Goal: Find specific page/section: Find specific page/section

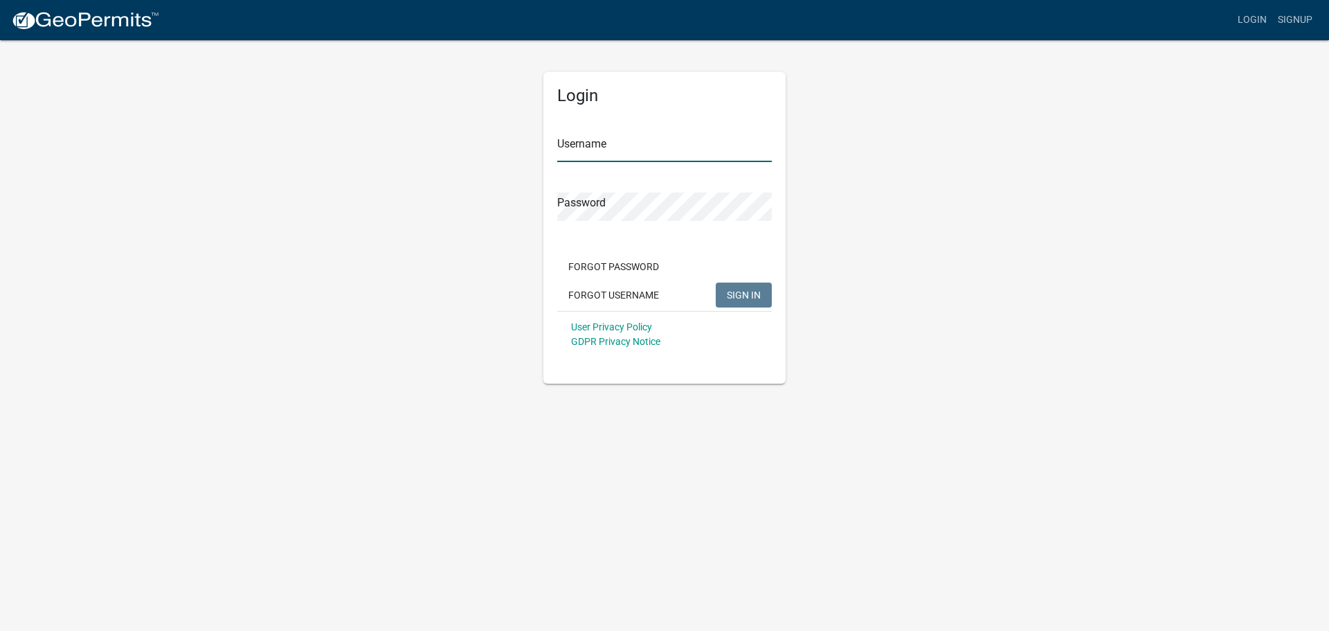
type input "jtracy"
click at [750, 300] on span "SIGN IN" at bounding box center [744, 294] width 34 height 11
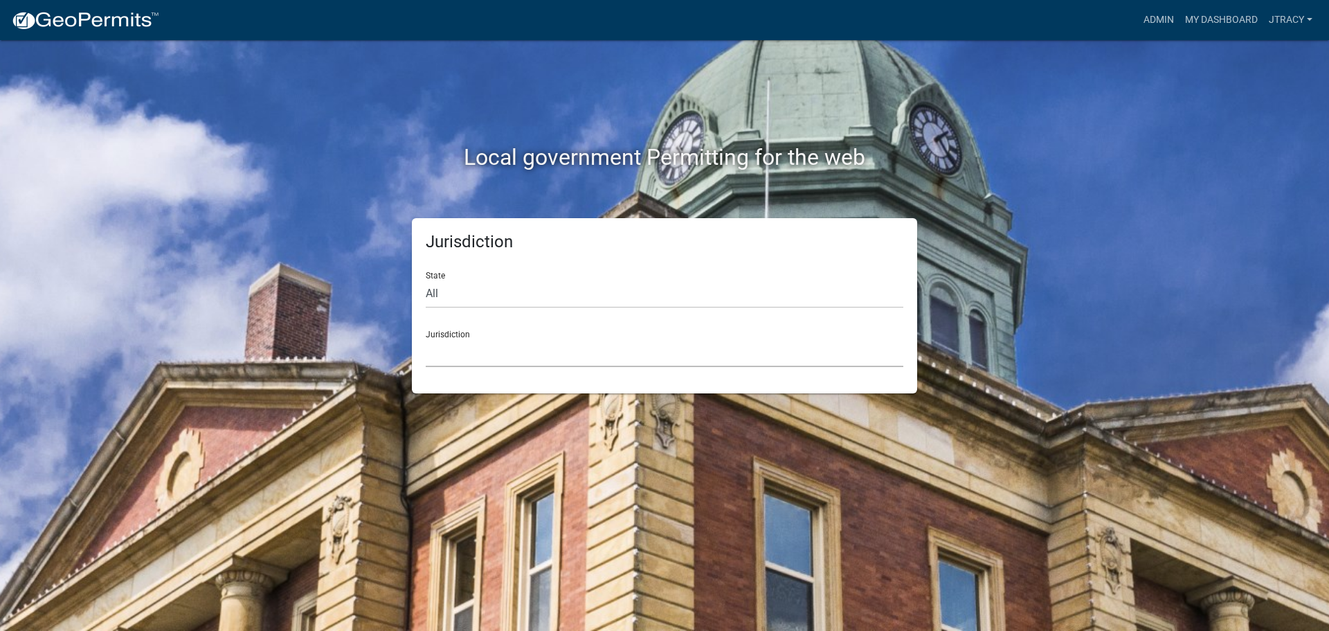
click at [447, 341] on select "[GEOGRAPHIC_DATA], [US_STATE] [GEOGRAPHIC_DATA], [US_STATE][PERSON_NAME][GEOGRA…" at bounding box center [665, 353] width 478 height 28
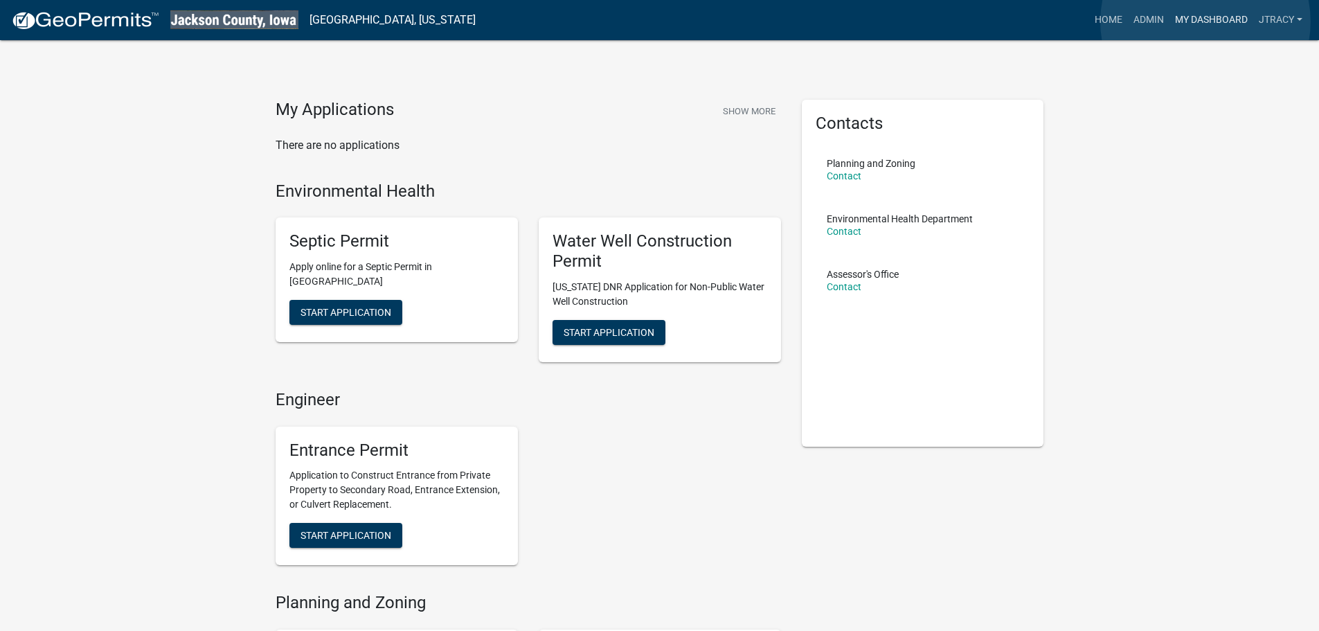
click at [1205, 21] on link "My Dashboard" at bounding box center [1211, 20] width 84 height 26
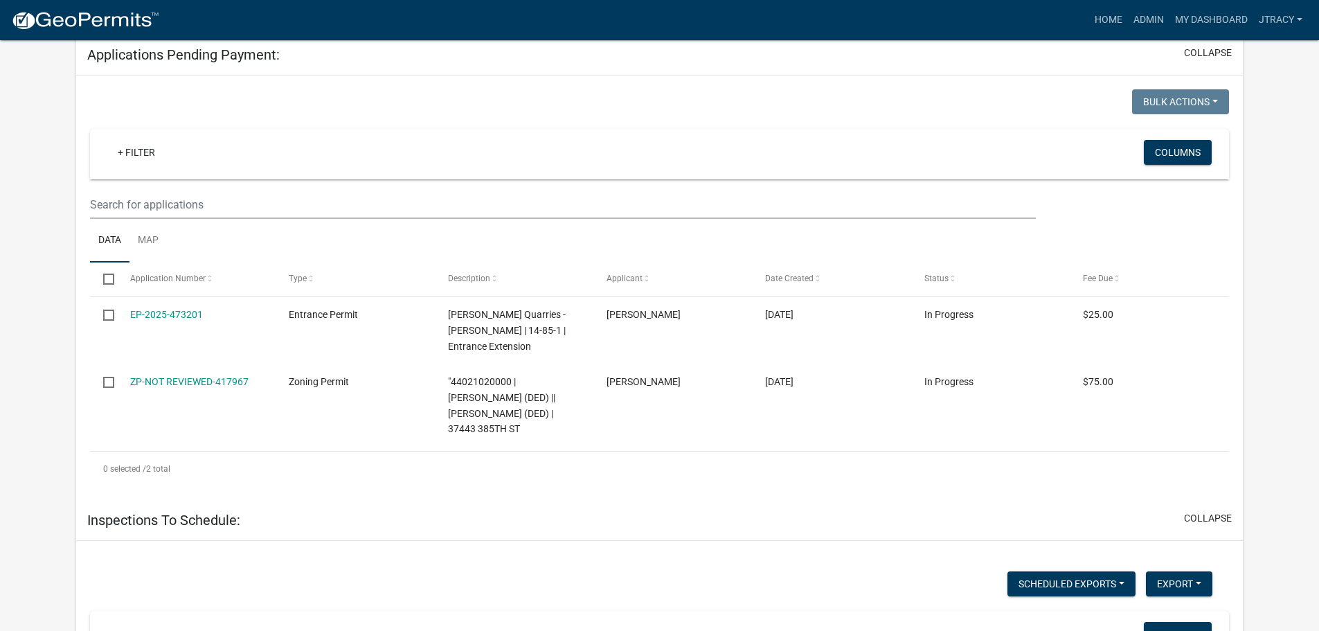
scroll to position [554, 0]
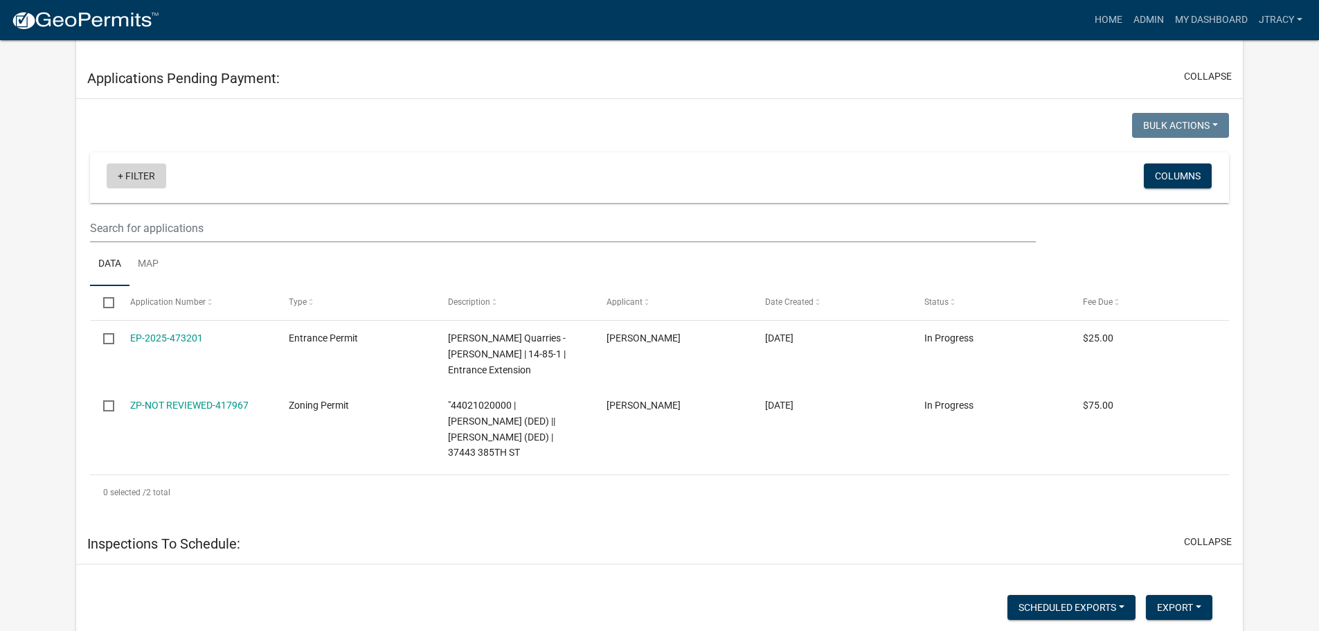
click at [120, 177] on link "+ Filter" at bounding box center [137, 175] width 60 height 25
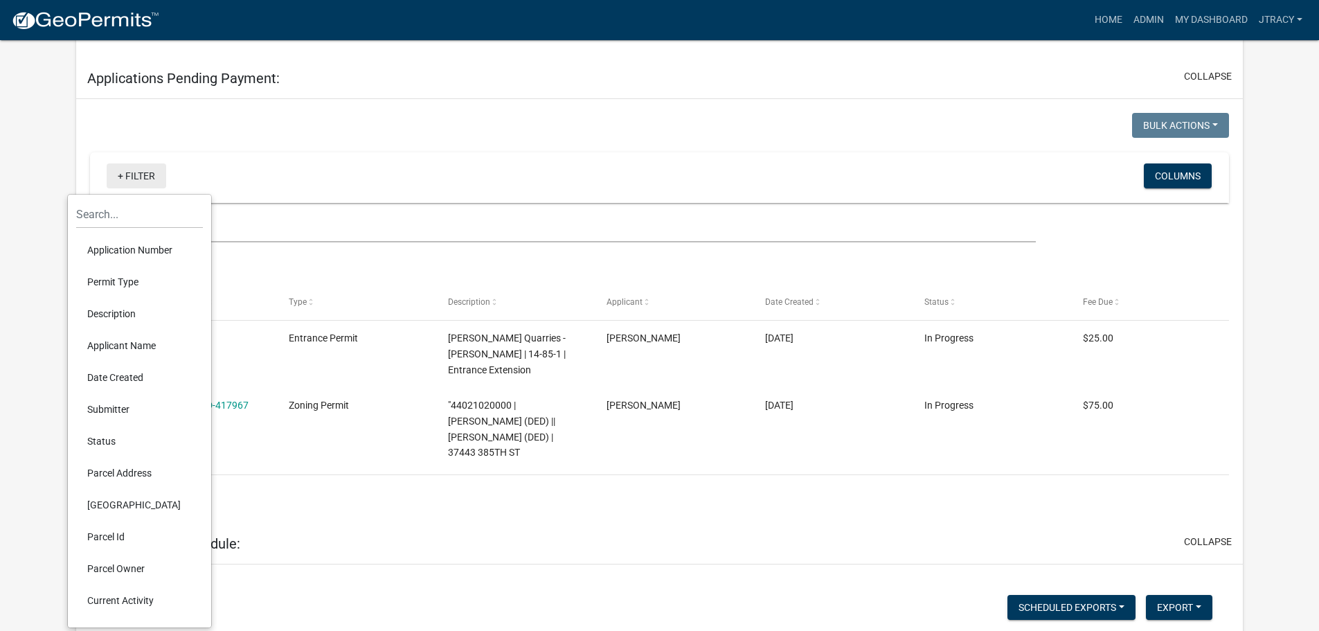
click at [120, 177] on link "+ Filter" at bounding box center [137, 175] width 60 height 25
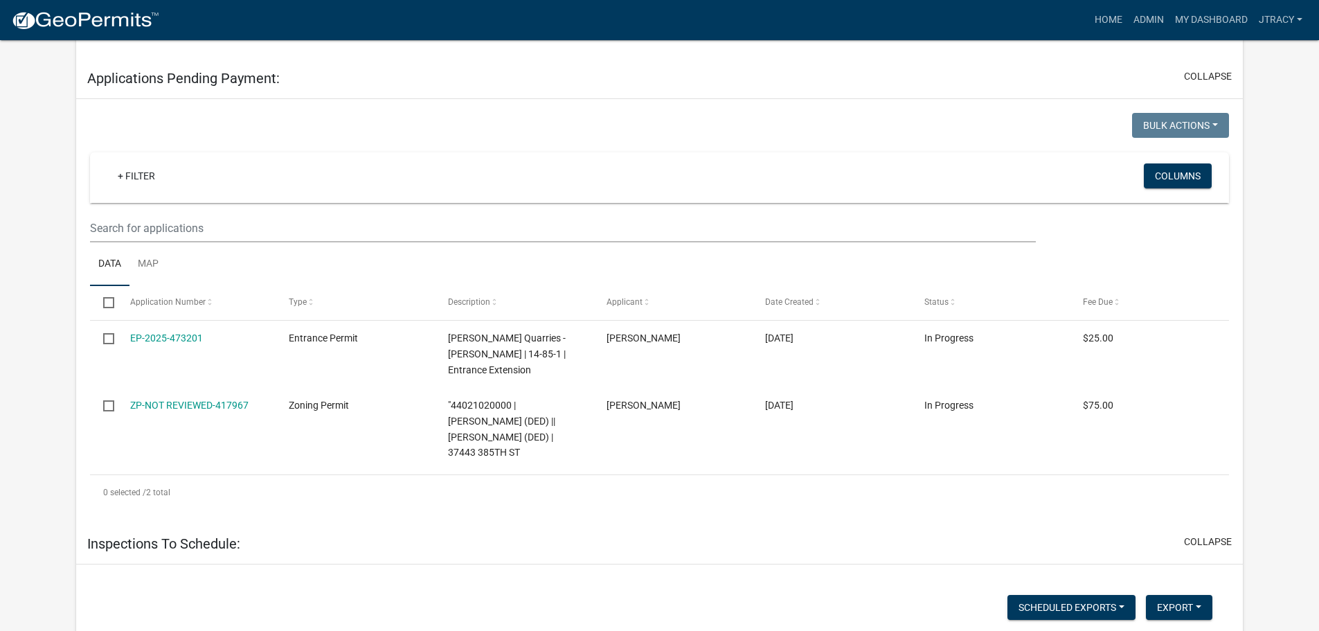
click at [278, 168] on div "+ Filter" at bounding box center [471, 177] width 750 height 28
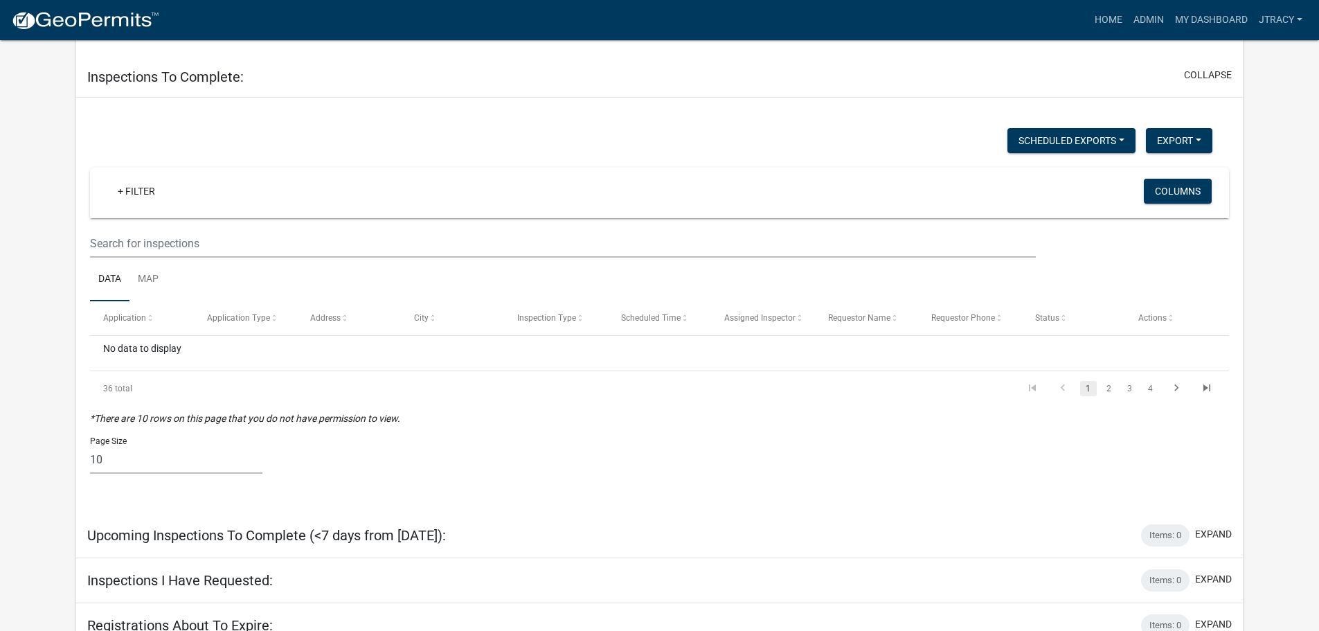
scroll to position [1396, 0]
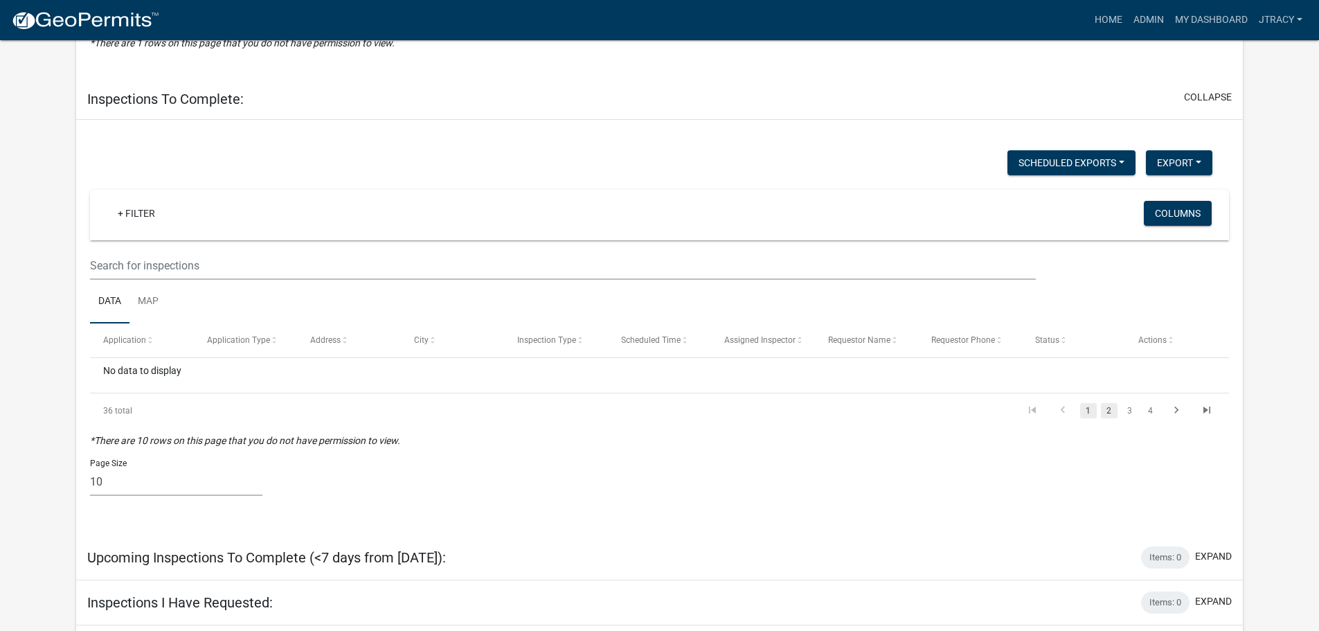
click at [1108, 403] on link "2" at bounding box center [1109, 410] width 17 height 15
click at [1126, 403] on link "3" at bounding box center [1130, 410] width 17 height 15
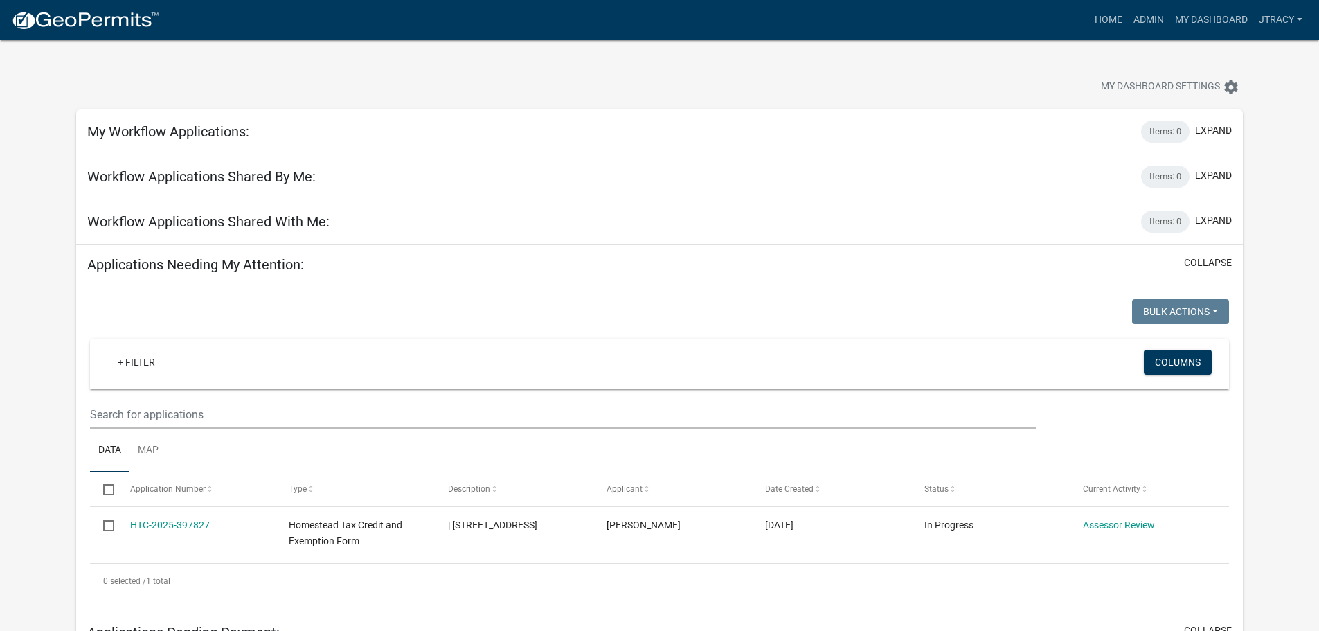
click at [1182, 343] on div "Bulk Actions Void Expire Lock Withdraw + Filter Columns Data Map Select Applica…" at bounding box center [659, 448] width 1139 height 298
click at [1197, 22] on link "My Dashboard" at bounding box center [1211, 20] width 84 height 26
click at [1148, 17] on link "Admin" at bounding box center [1149, 20] width 42 height 26
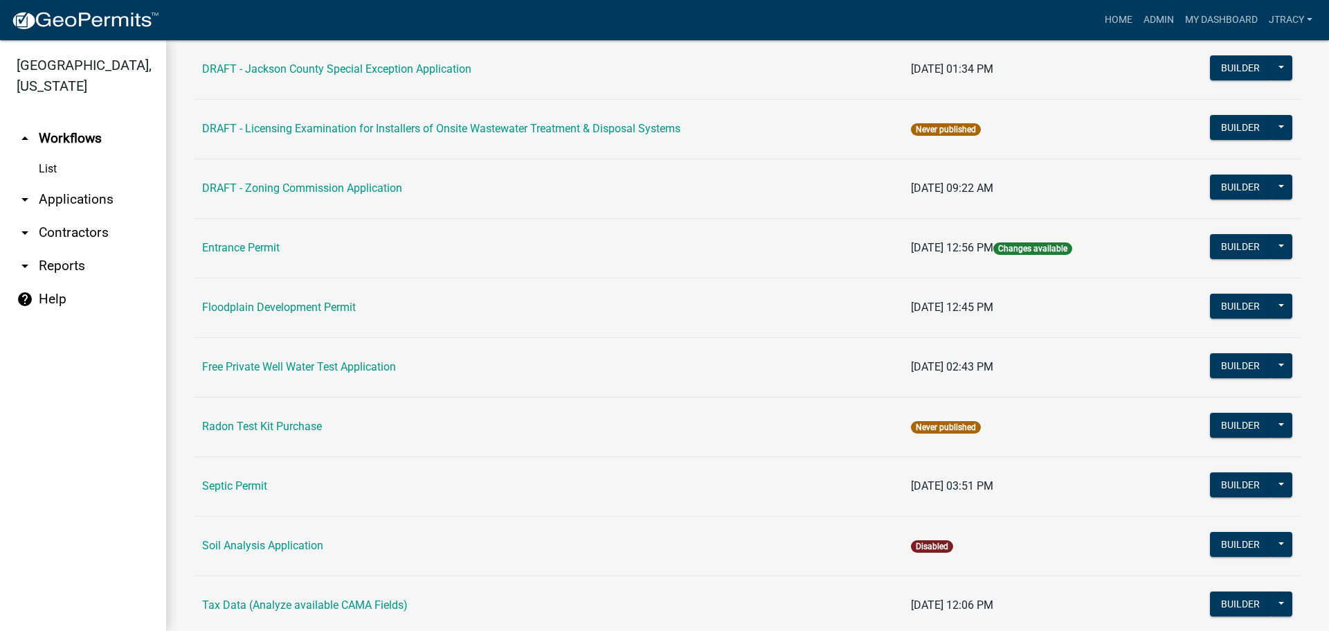
scroll to position [346, 0]
